Goal: Navigation & Orientation: Find specific page/section

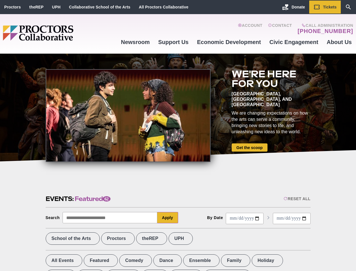
click at [178, 135] on div at bounding box center [128, 115] width 165 height 93
click at [297, 199] on div "Reset All" at bounding box center [297, 198] width 27 height 5
click at [168, 217] on button "Apply" at bounding box center [167, 217] width 21 height 11
